Goal: Find specific page/section: Find specific page/section

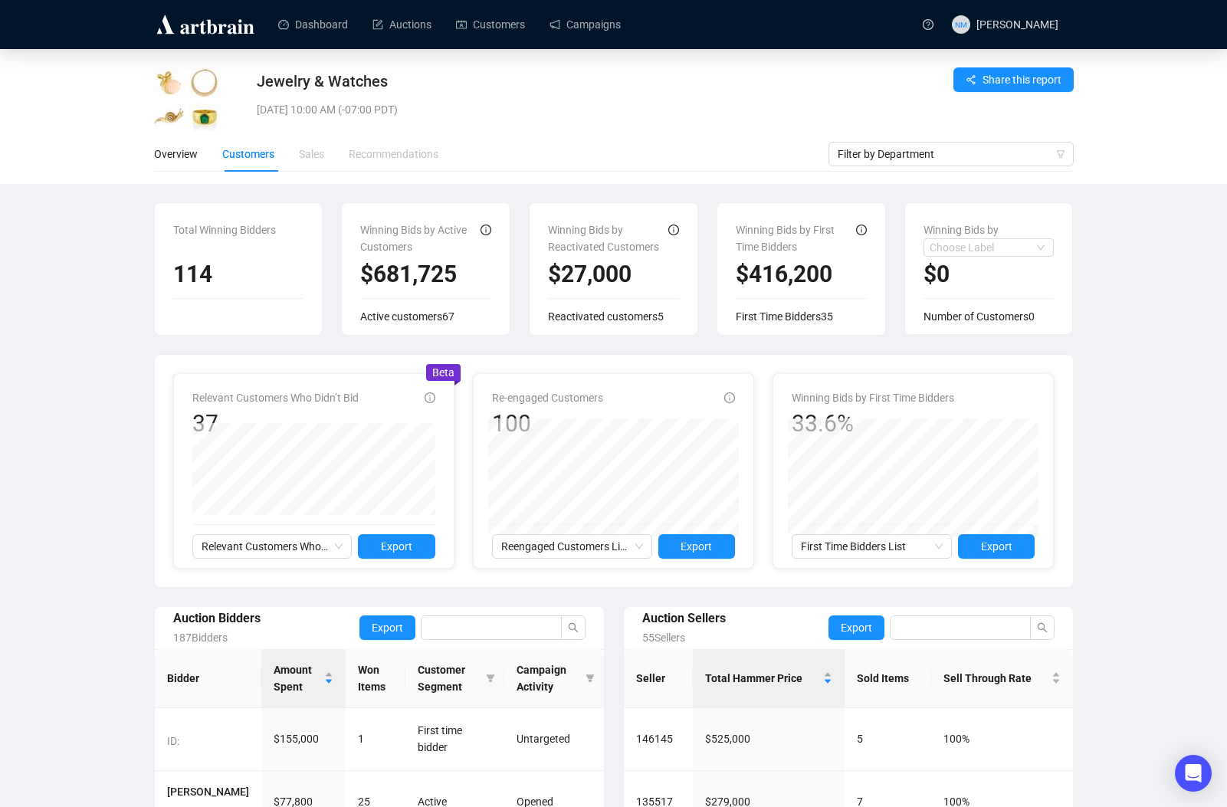
click at [570, 117] on div "[DATE] 10:00 AM (-07:00 PDT)" at bounding box center [539, 109] width 564 height 17
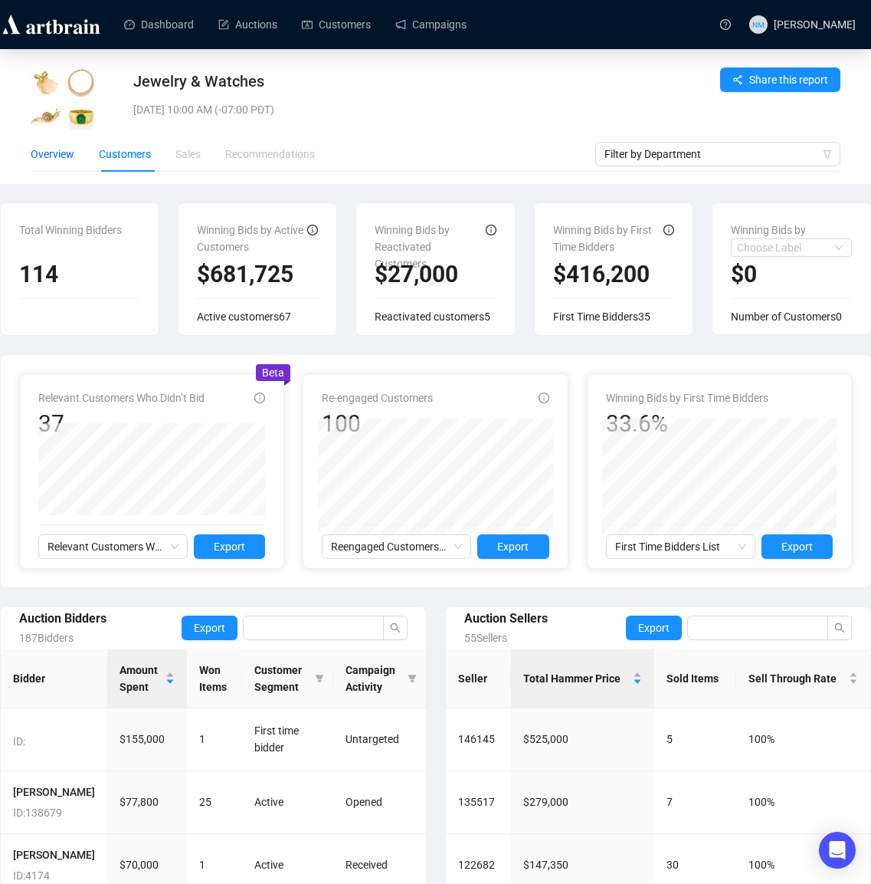
click at [58, 151] on div "Overview" at bounding box center [53, 154] width 44 height 17
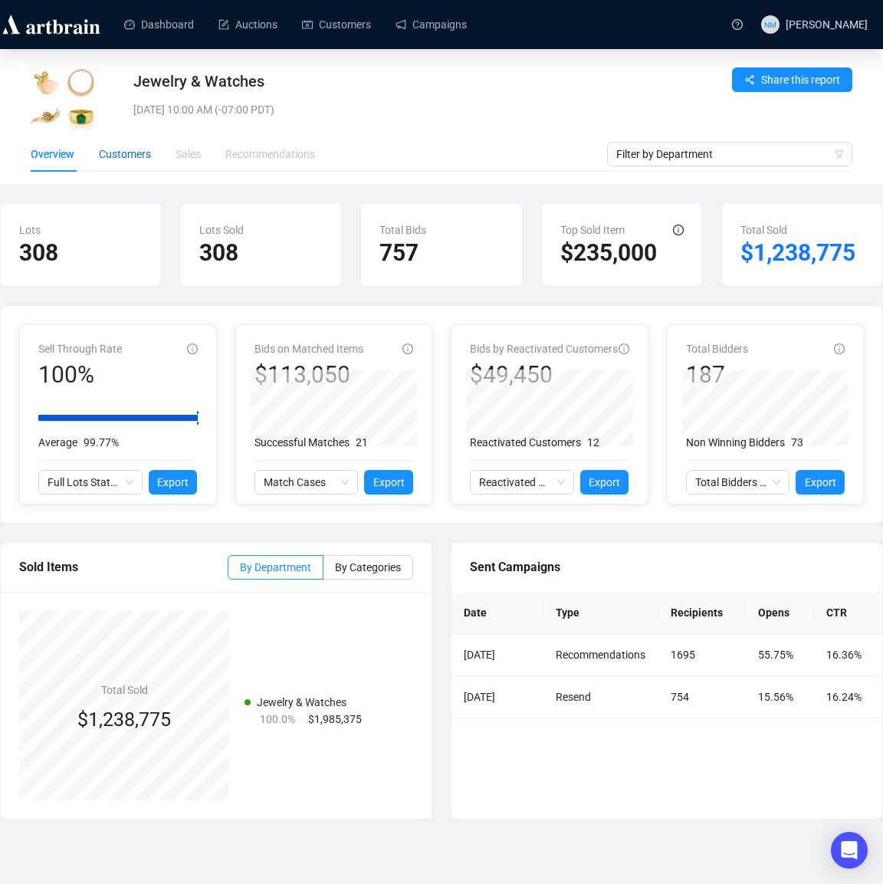
click at [146, 156] on div "Customers" at bounding box center [125, 154] width 52 height 17
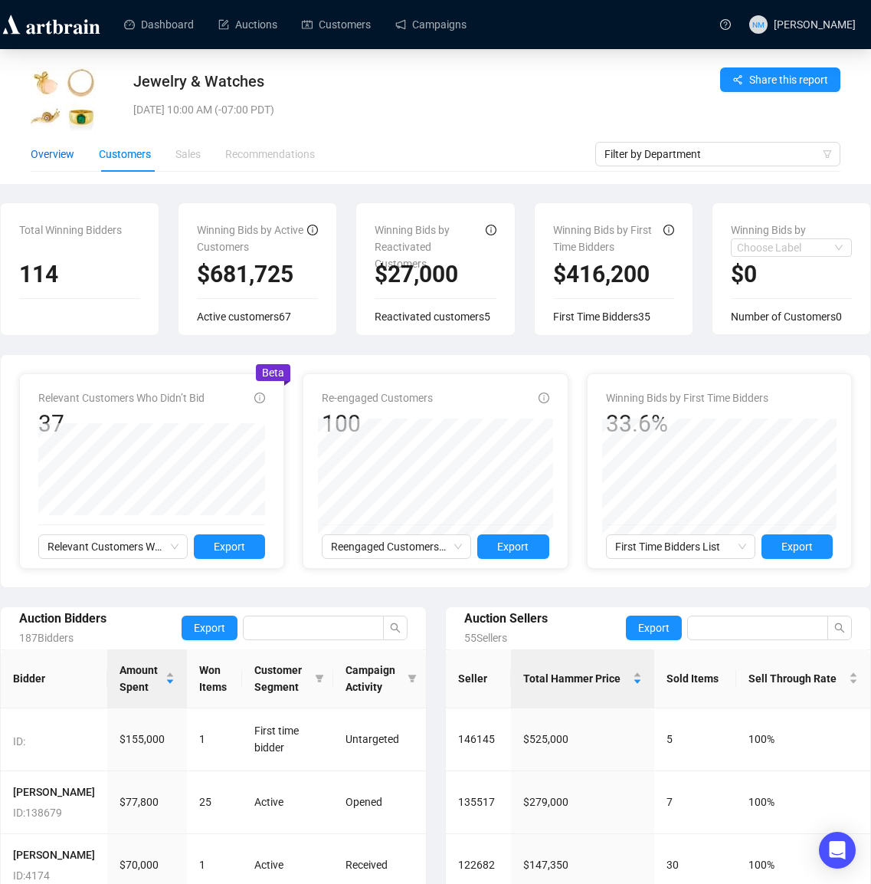
click at [56, 159] on div "Overview" at bounding box center [53, 154] width 44 height 17
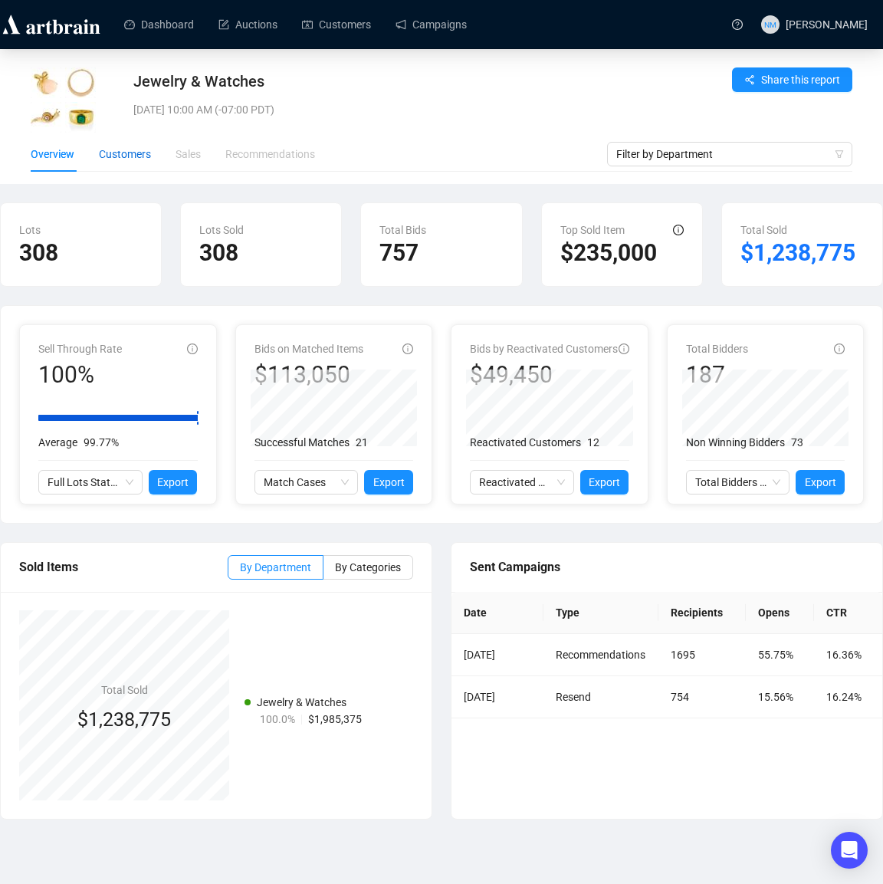
click at [120, 156] on div "Customers" at bounding box center [125, 154] width 52 height 17
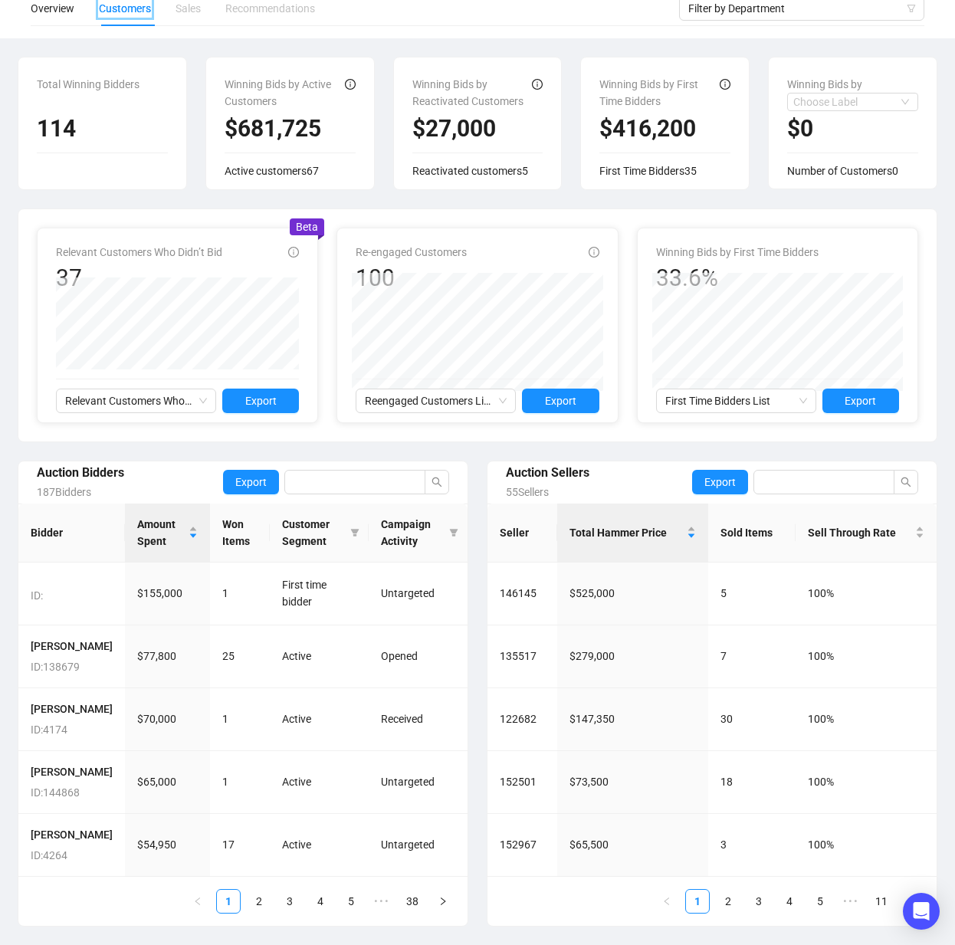
scroll to position [196, 0]
click at [255, 806] on link "2" at bounding box center [259, 901] width 23 height 23
click at [230, 806] on link "1" at bounding box center [228, 901] width 23 height 23
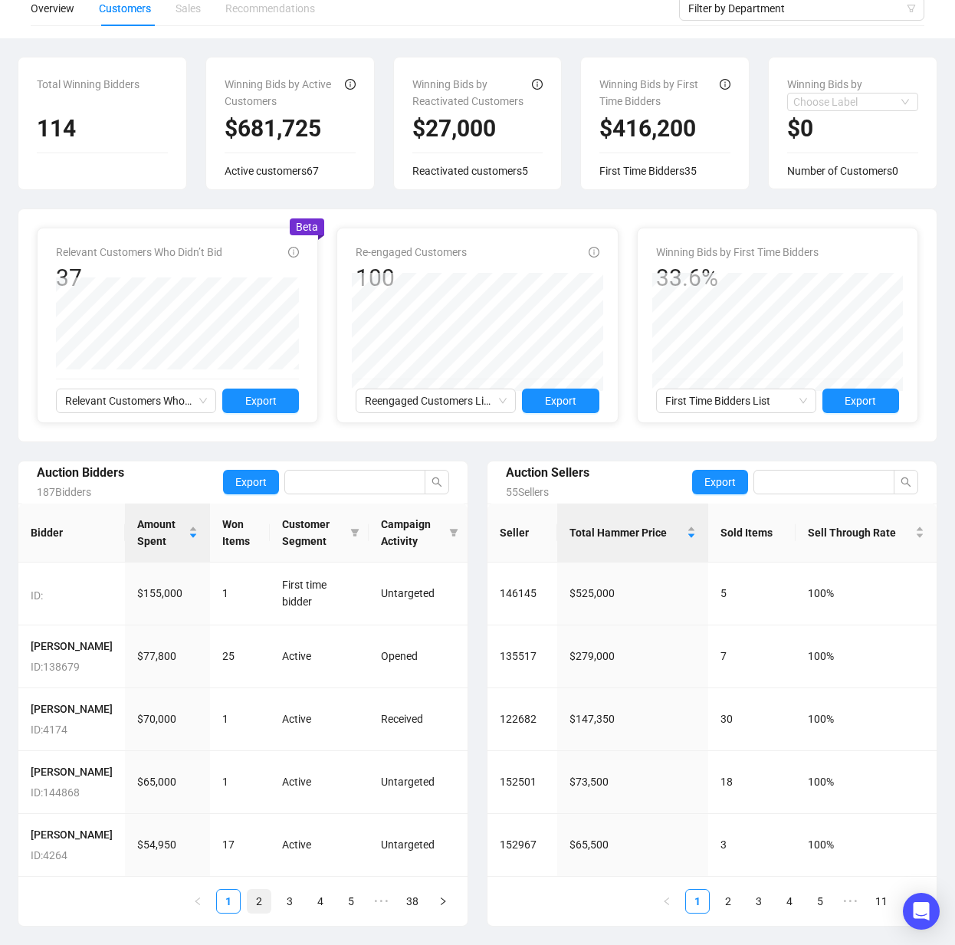
click at [260, 806] on link "2" at bounding box center [259, 901] width 23 height 23
click at [233, 806] on link "1" at bounding box center [228, 901] width 23 height 23
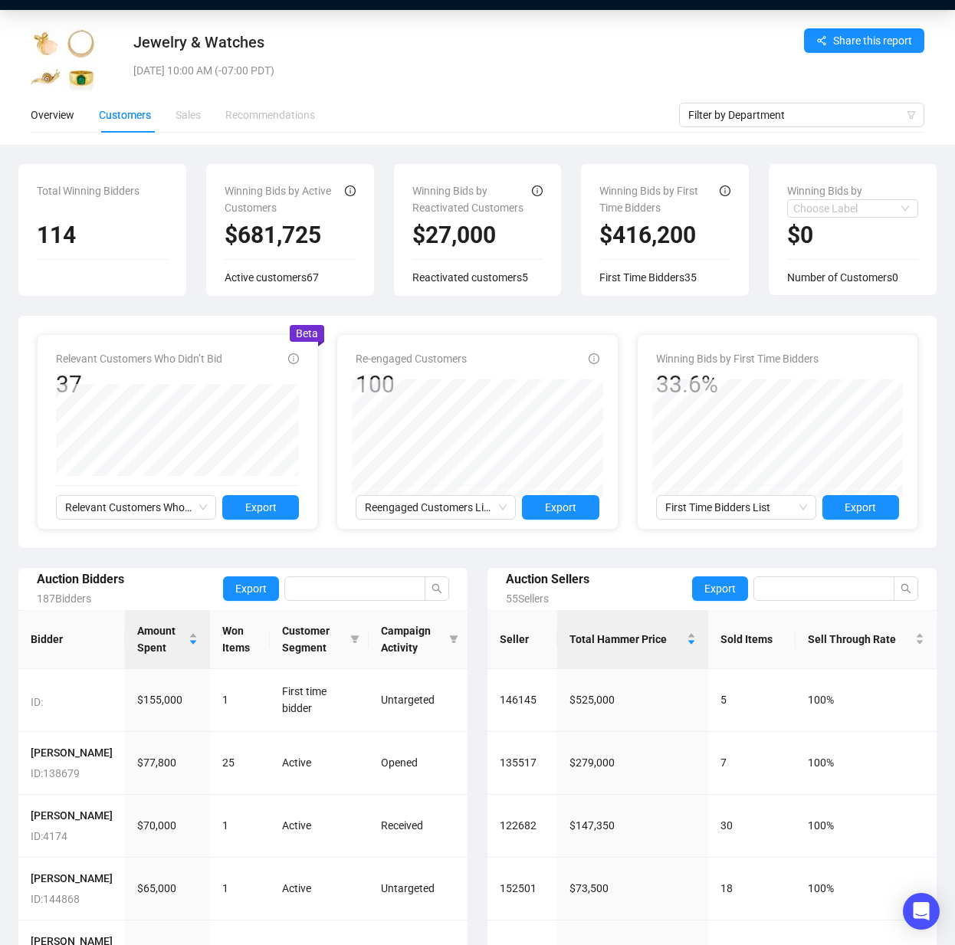
scroll to position [35, 0]
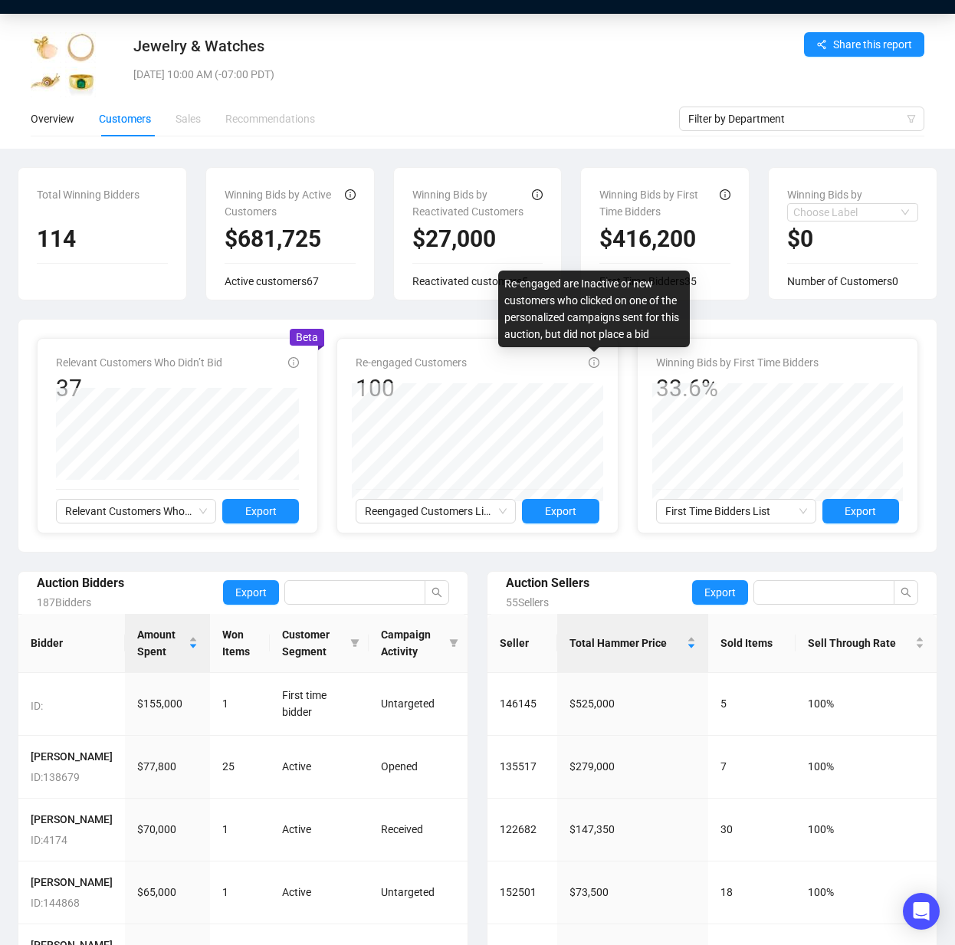
click at [592, 366] on icon "info-circle" at bounding box center [594, 362] width 11 height 11
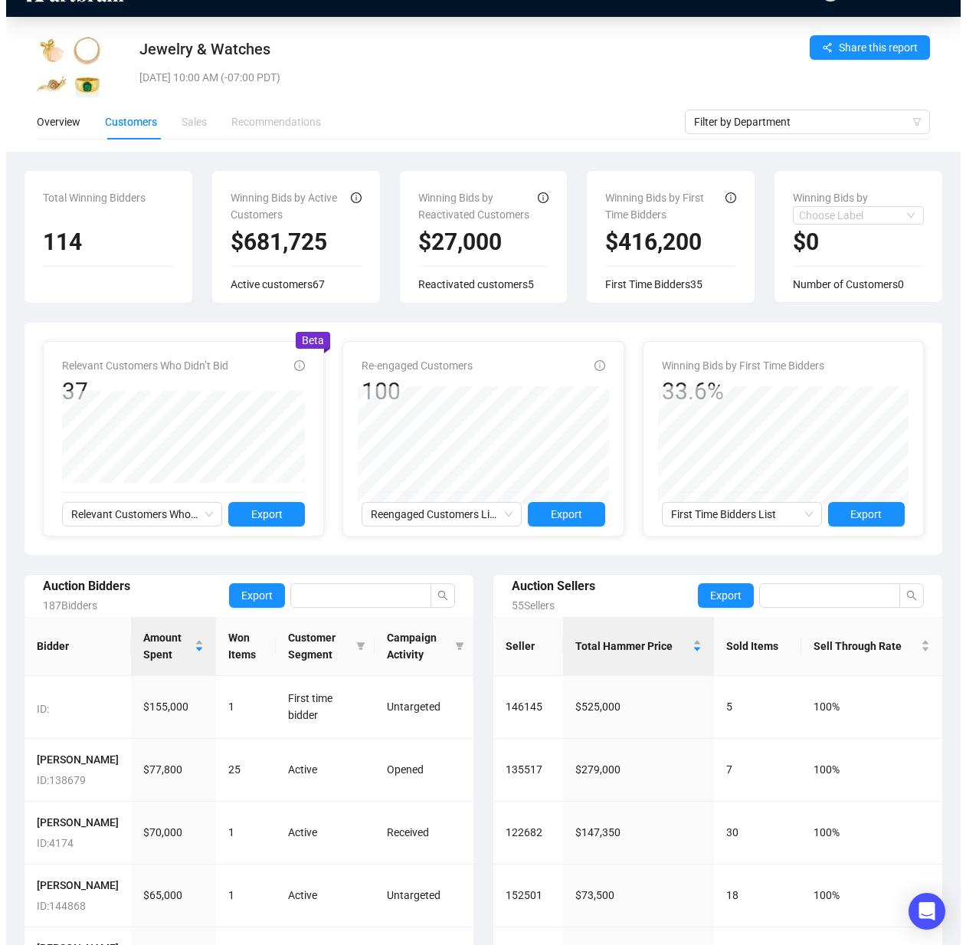
scroll to position [0, 0]
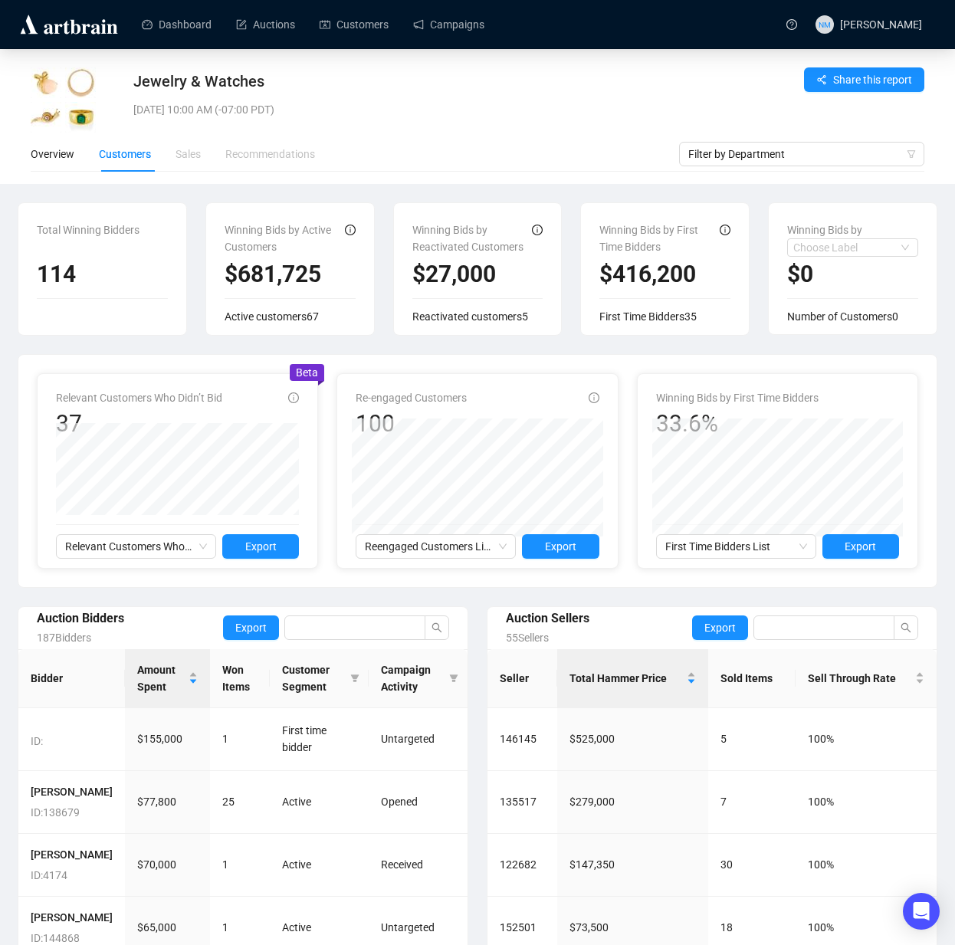
click at [485, 157] on div "Overview Customers Sales Recommendations" at bounding box center [355, 153] width 648 height 35
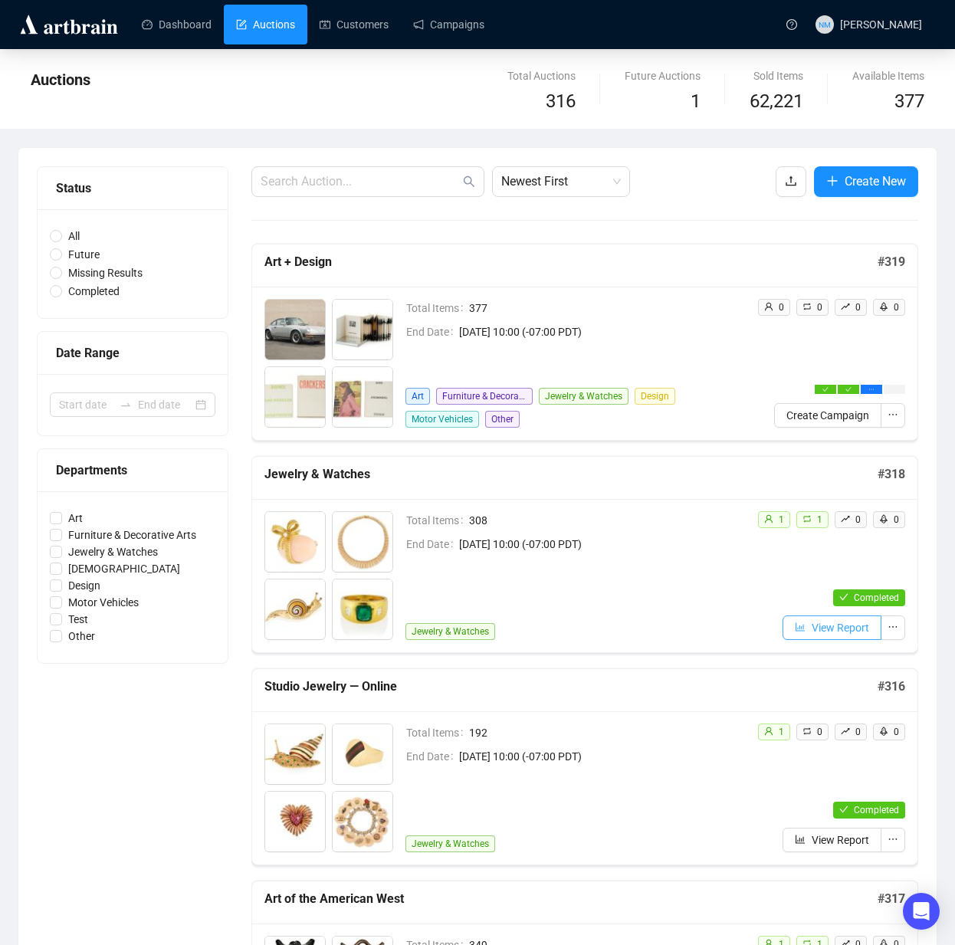
click at [841, 628] on span "View Report" at bounding box center [840, 627] width 57 height 17
